Goal: Task Accomplishment & Management: Manage account settings

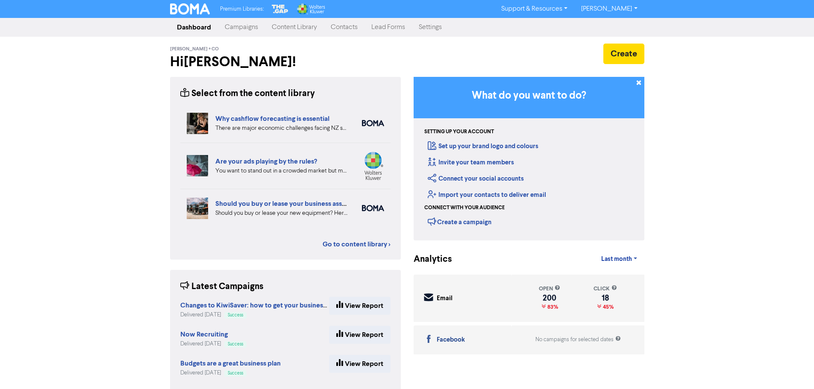
click at [341, 23] on link "Contacts" at bounding box center [344, 27] width 41 height 17
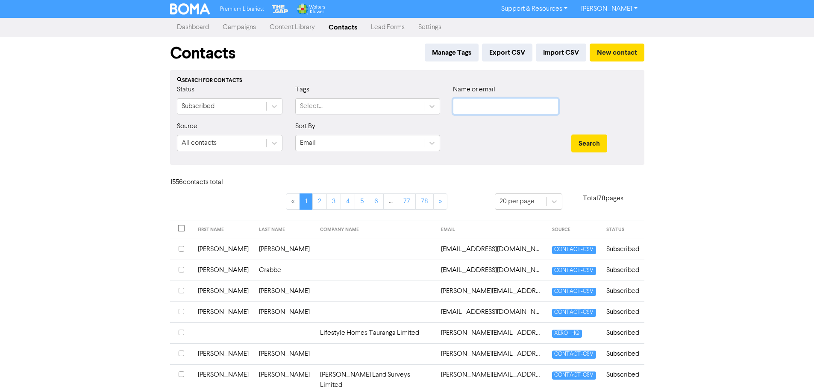
click at [479, 114] on input "text" at bounding box center [505, 106] width 105 height 16
click at [571, 135] on button "Search" at bounding box center [589, 144] width 36 height 18
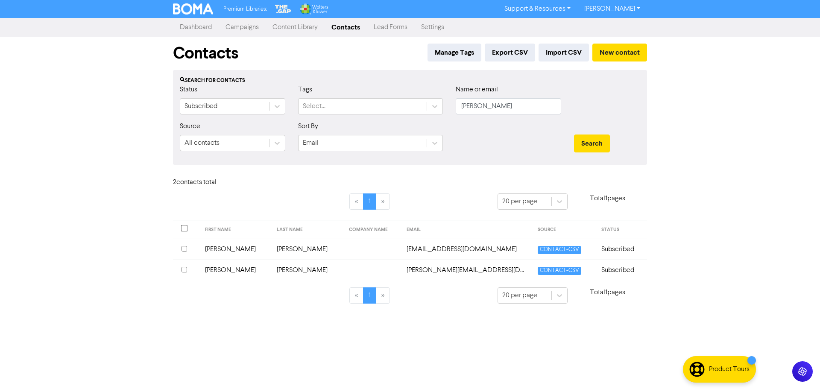
click at [182, 271] on input "checkbox" at bounding box center [185, 270] width 6 height 6
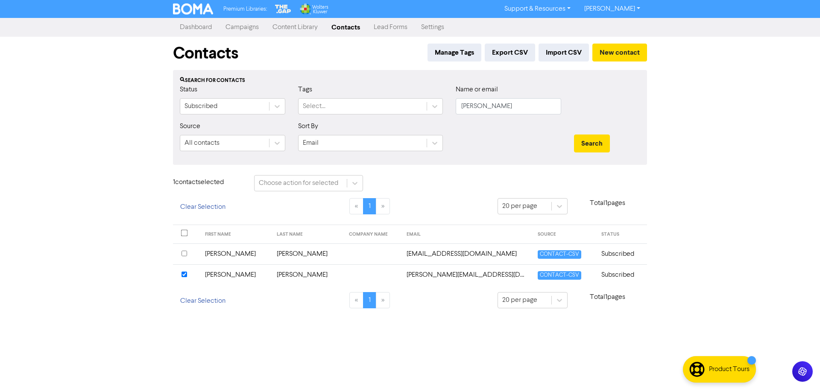
click at [185, 254] on input "checkbox" at bounding box center [185, 254] width 6 height 6
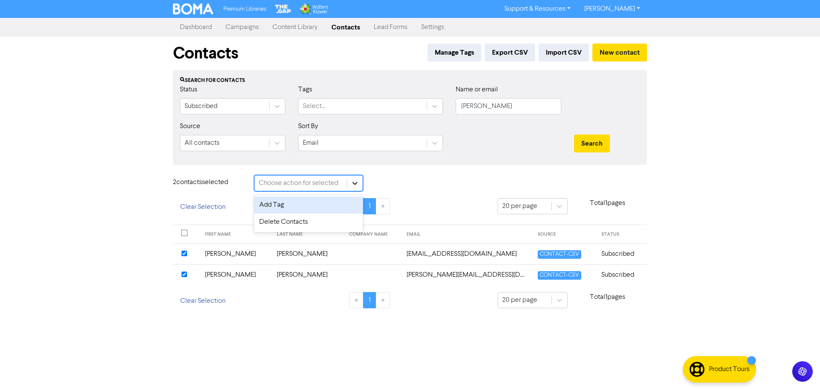
click at [352, 181] on icon at bounding box center [355, 183] width 9 height 9
click at [308, 225] on div "Delete Contacts" at bounding box center [308, 222] width 109 height 17
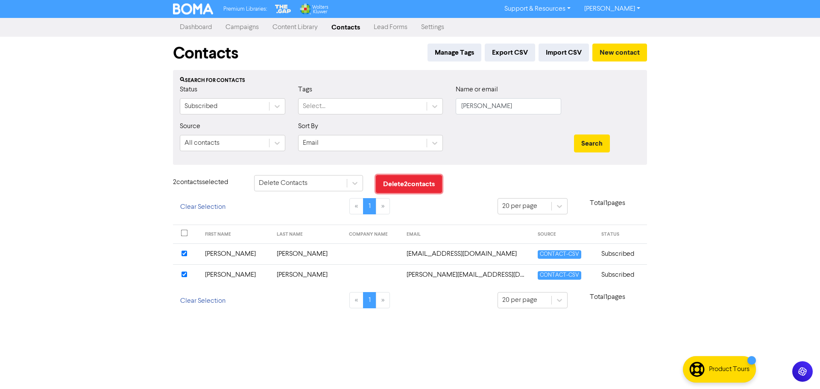
click at [417, 185] on button "Delete 2 contact s" at bounding box center [409, 184] width 66 height 18
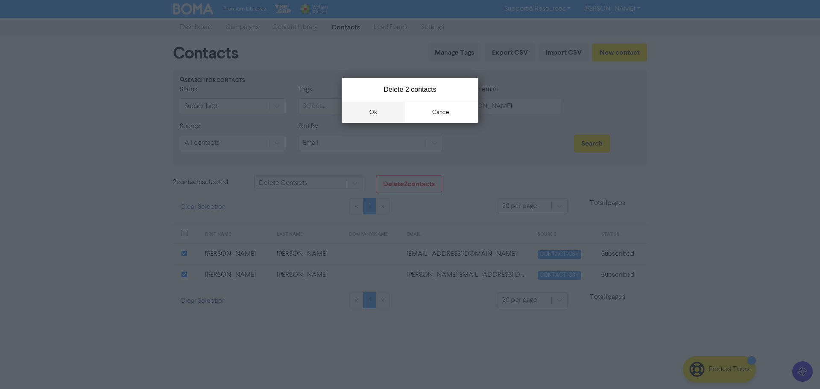
click at [378, 111] on button "ok" at bounding box center [373, 112] width 63 height 21
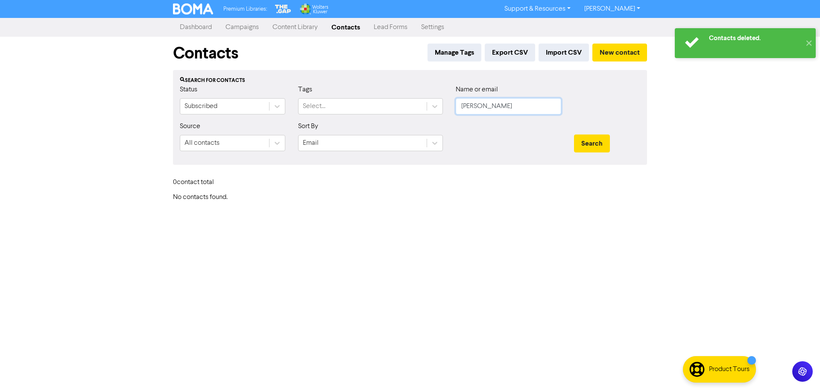
click at [498, 110] on input "[PERSON_NAME]" at bounding box center [508, 106] width 105 height 16
type input "m"
type input "corrective"
click at [574, 135] on button "Search" at bounding box center [592, 144] width 36 height 18
